Goal: Information Seeking & Learning: Understand process/instructions

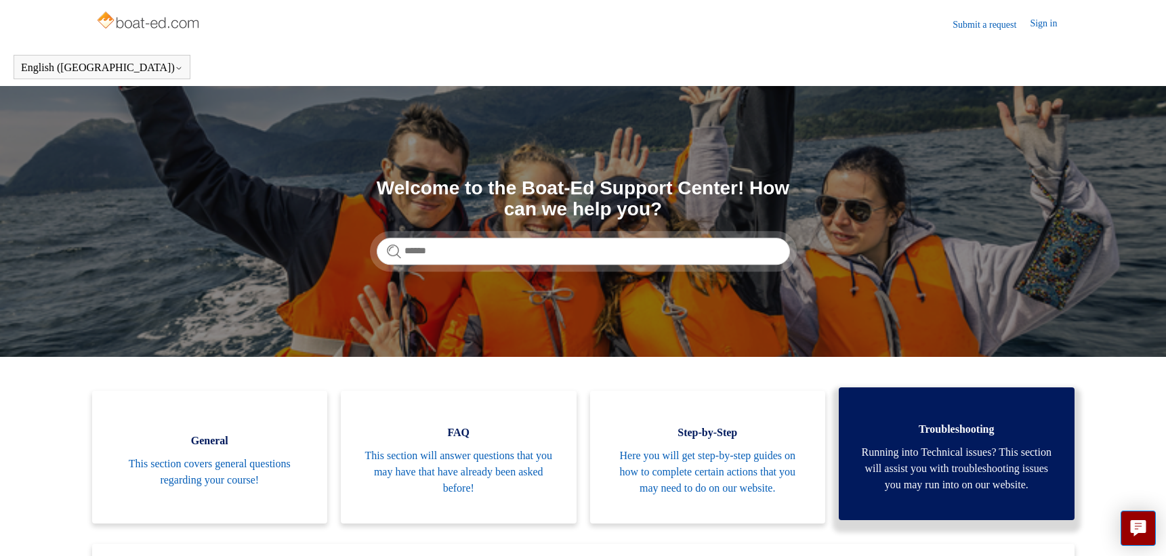
click at [938, 474] on span "Running into Technical issues? This section will assist you with troubleshootin…" at bounding box center [956, 468] width 195 height 49
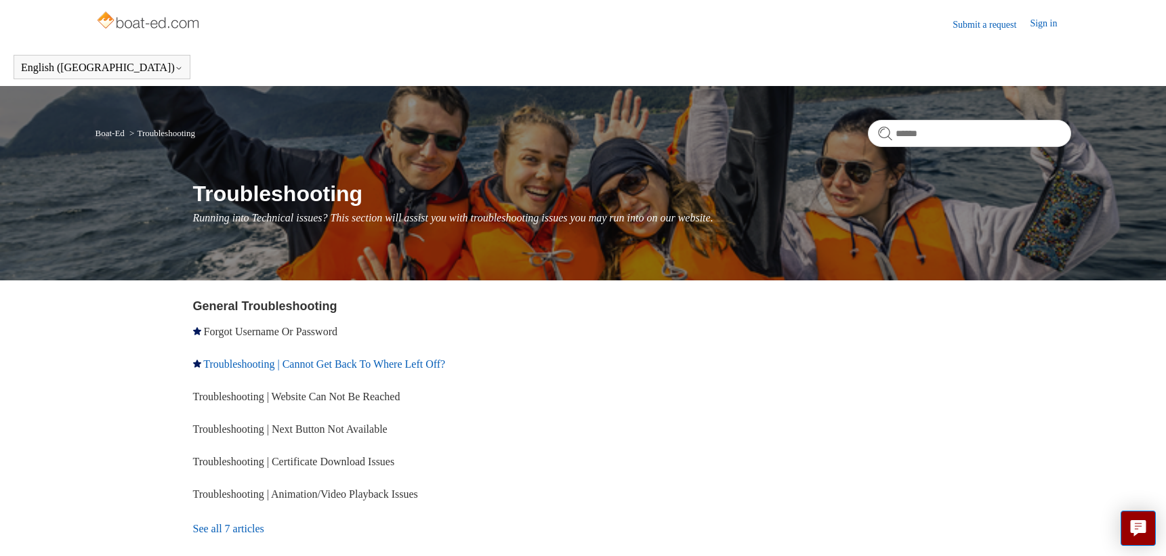
click at [396, 360] on link "Troubleshooting | Cannot Get Back To Where Left Off?" at bounding box center [324, 364] width 242 height 12
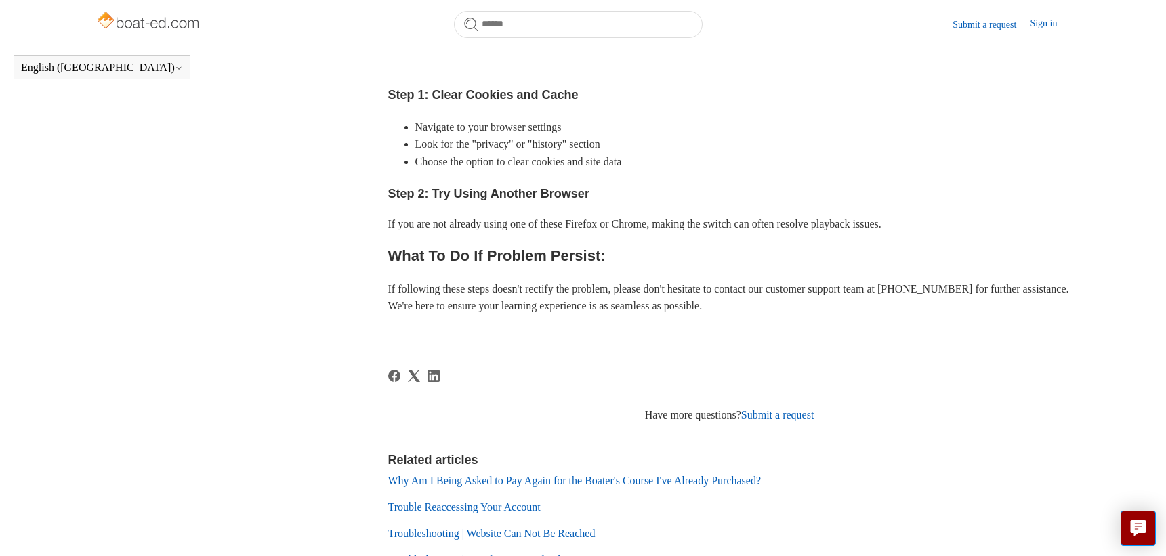
scroll to position [459, 0]
